Goal: Obtain resource: Obtain resource

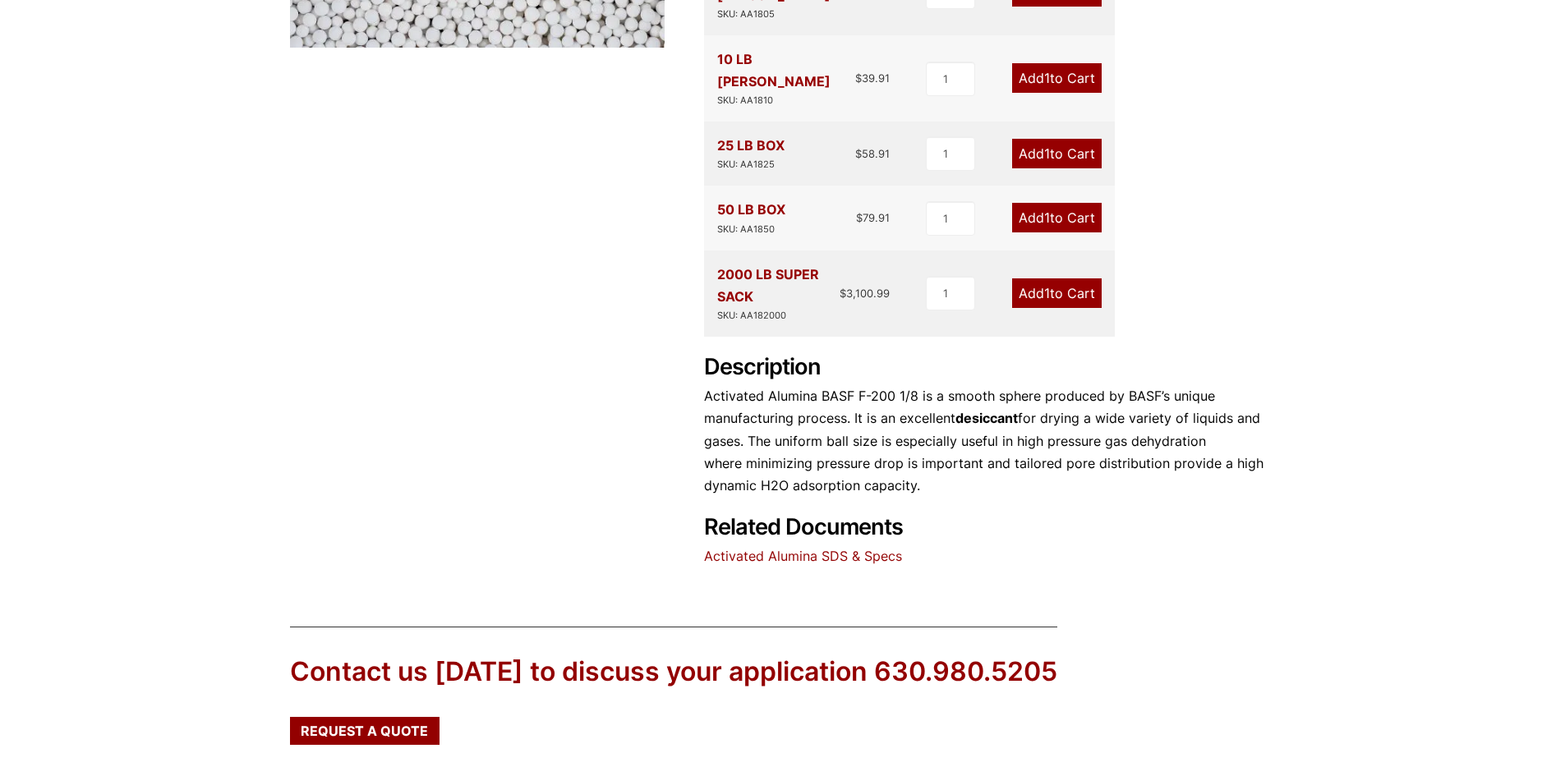
scroll to position [657, 0]
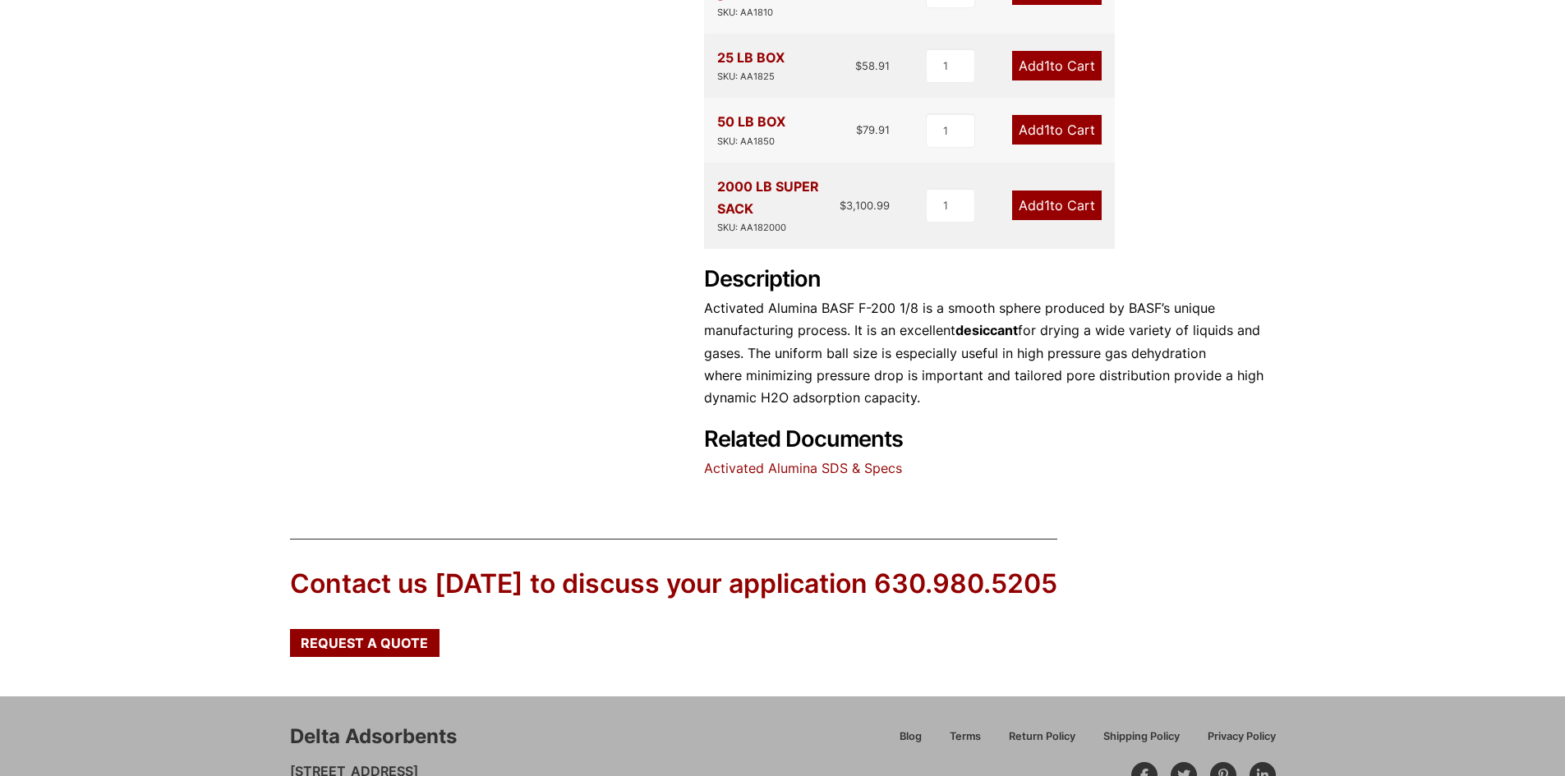
click at [830, 460] on link "Activated Alumina SDS & Specs" at bounding box center [803, 468] width 198 height 16
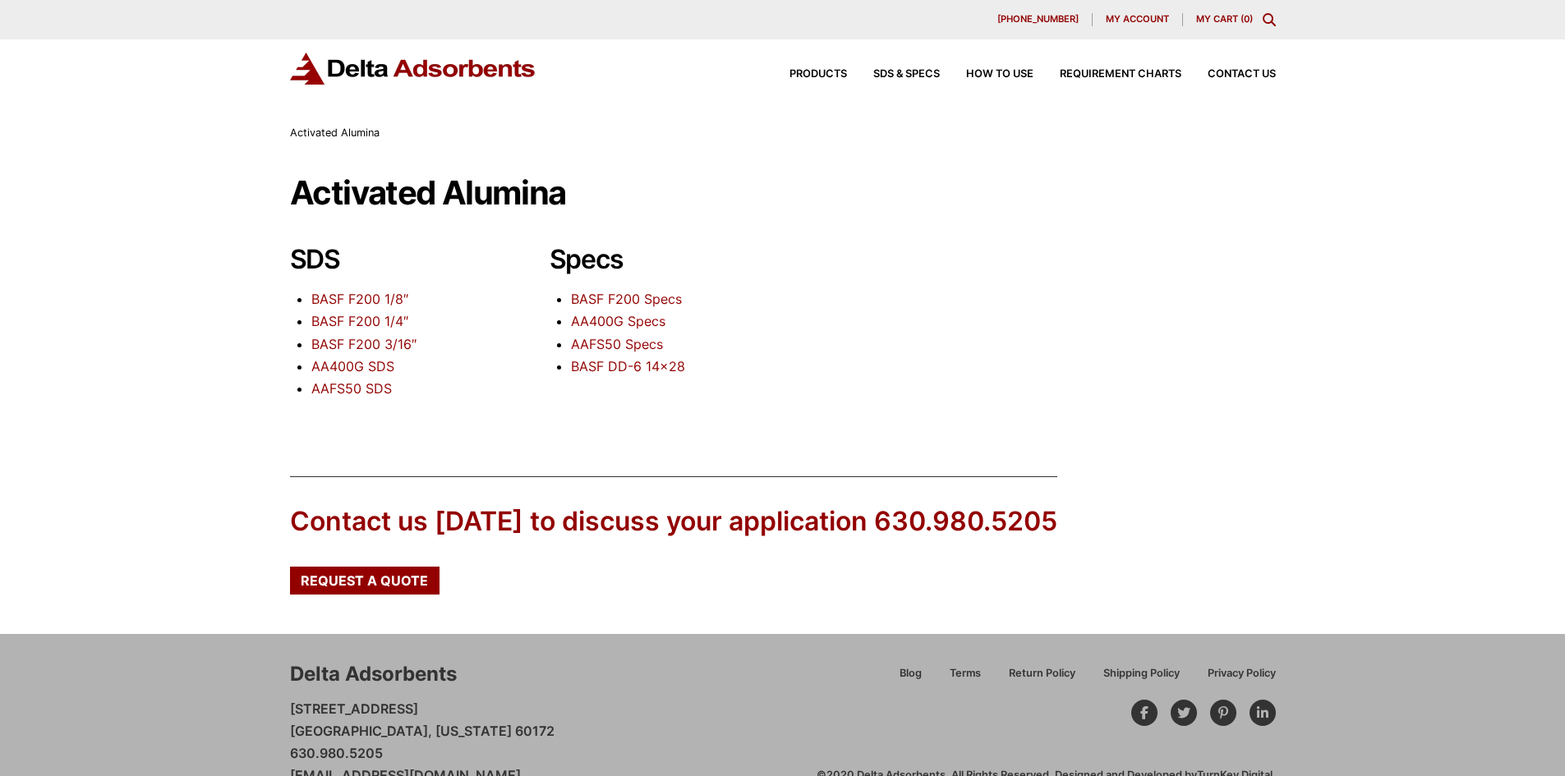
click at [356, 300] on link "BASF F200 1/8″" at bounding box center [359, 299] width 97 height 16
